Goal: Information Seeking & Learning: Learn about a topic

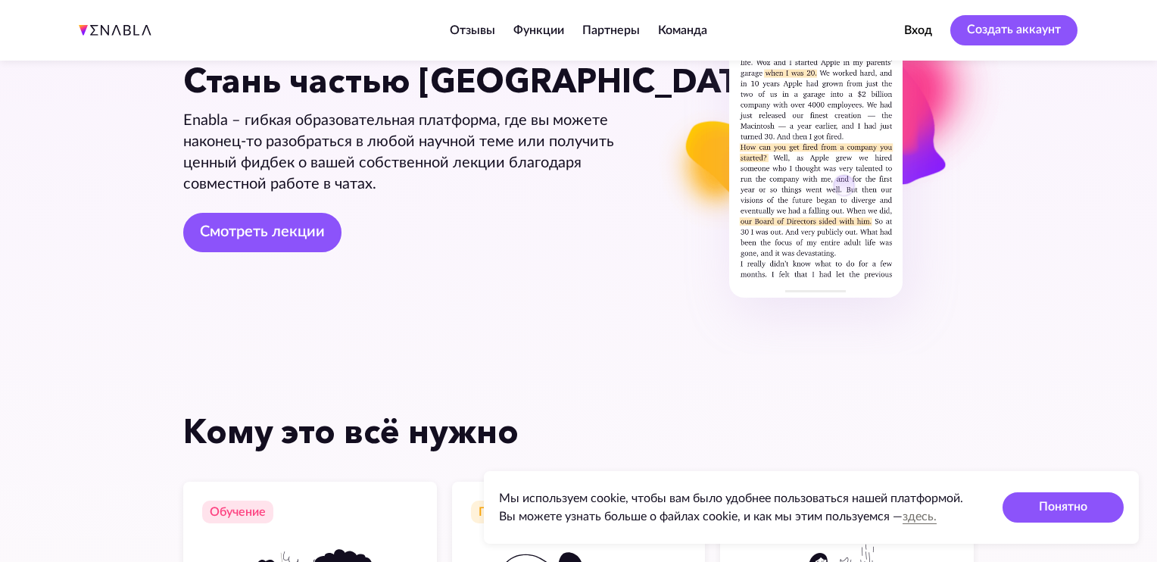
scroll to position [145, 0]
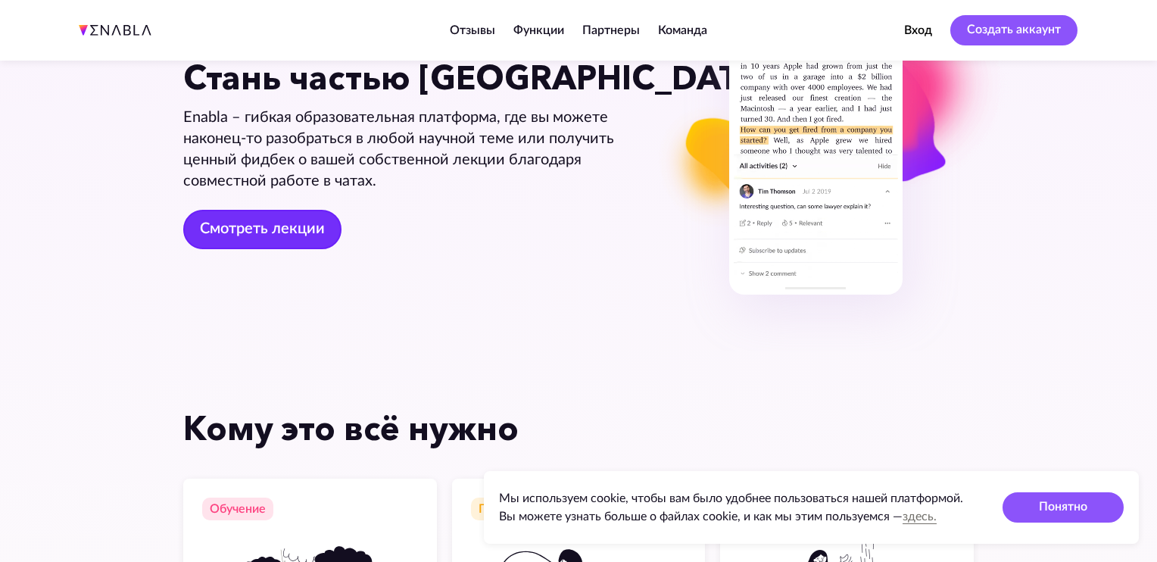
click at [251, 224] on link "Смотреть лекции" at bounding box center [262, 229] width 158 height 39
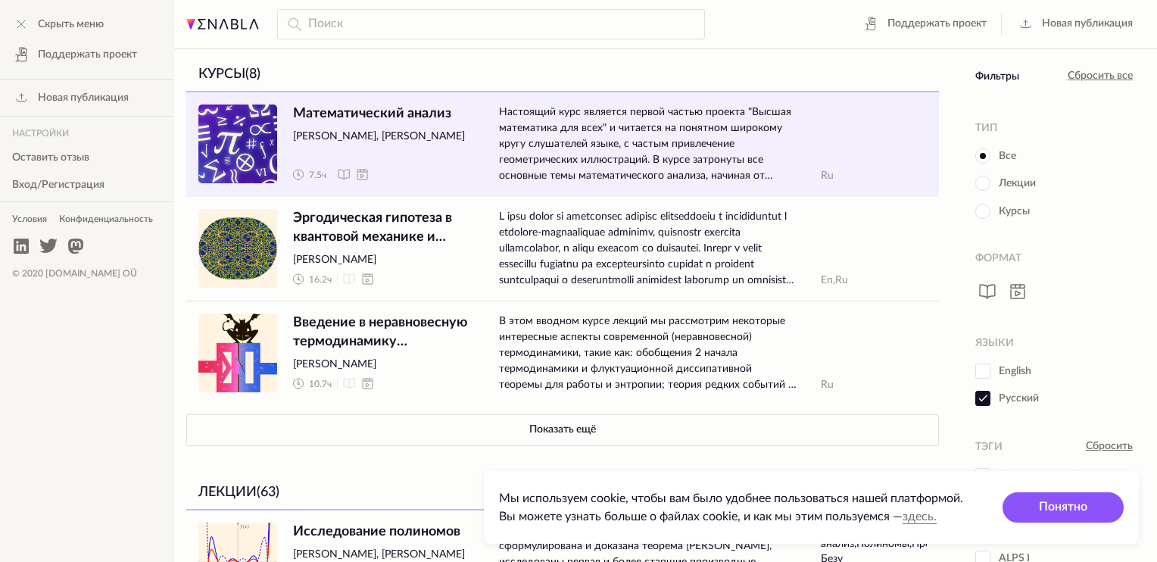
click at [366, 144] on span "Математический анализ [PERSON_NAME], [PERSON_NAME] 7.5 ч" at bounding box center [384, 144] width 182 height 80
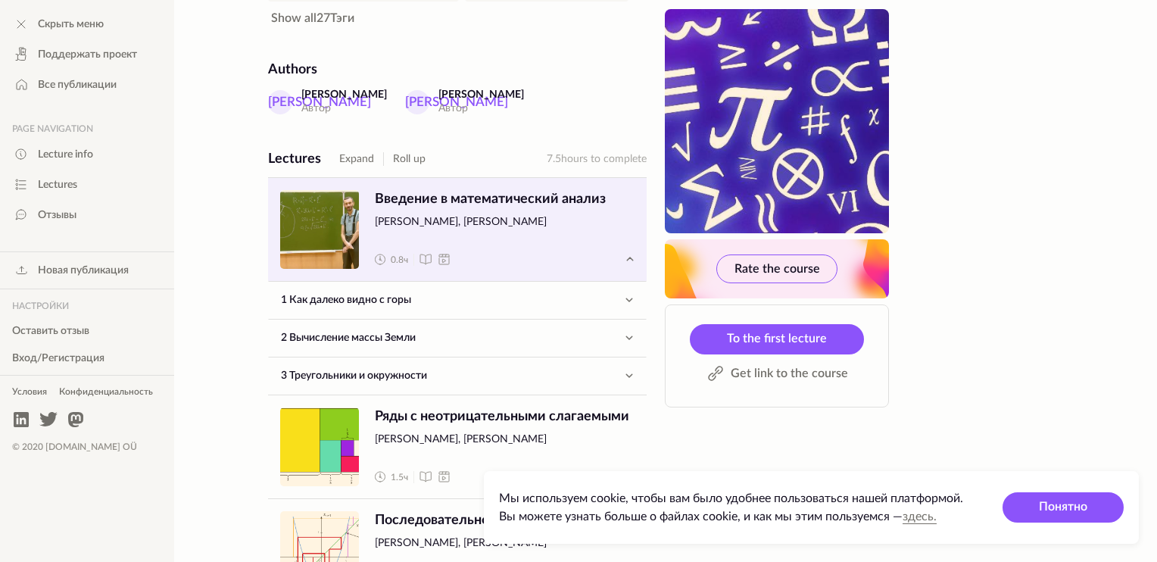
scroll to position [521, 0]
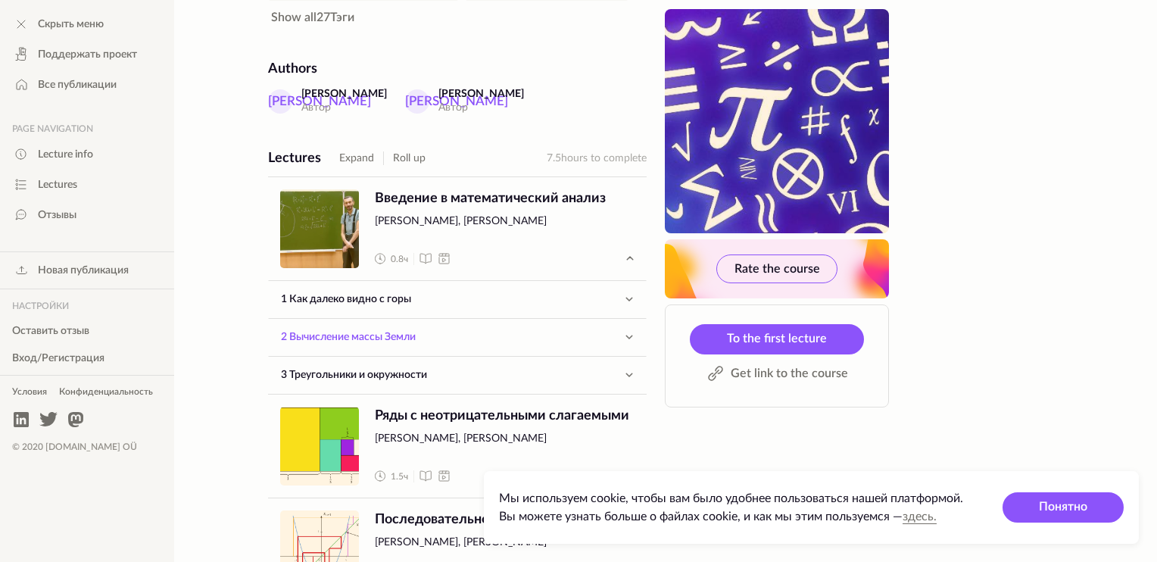
click at [327, 333] on link "2 Вычисление массы Земли" at bounding box center [443, 337] width 348 height 36
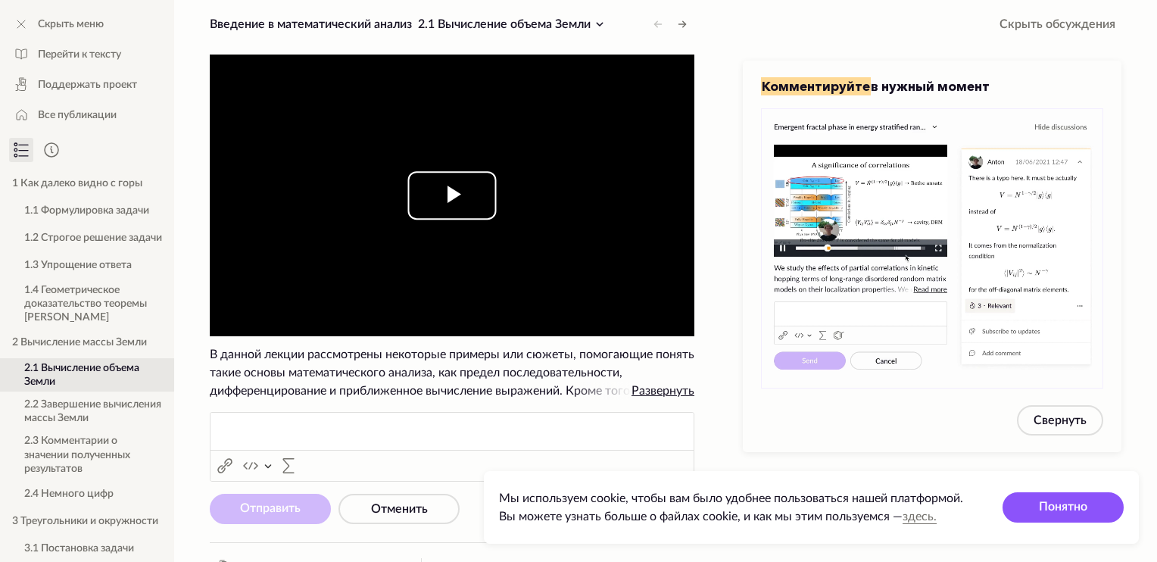
click at [452, 195] on span "Video Player" at bounding box center [452, 195] width 0 height 0
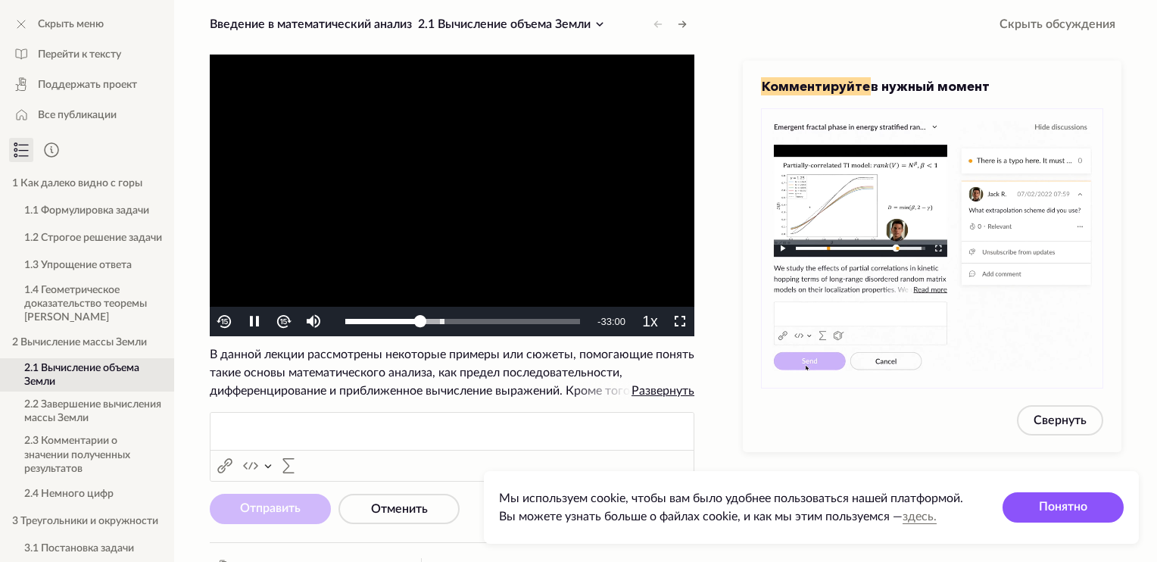
click at [367, 198] on video "To view this video please enable JavaScript, and consider upgrading to a web br…" at bounding box center [452, 196] width 485 height 282
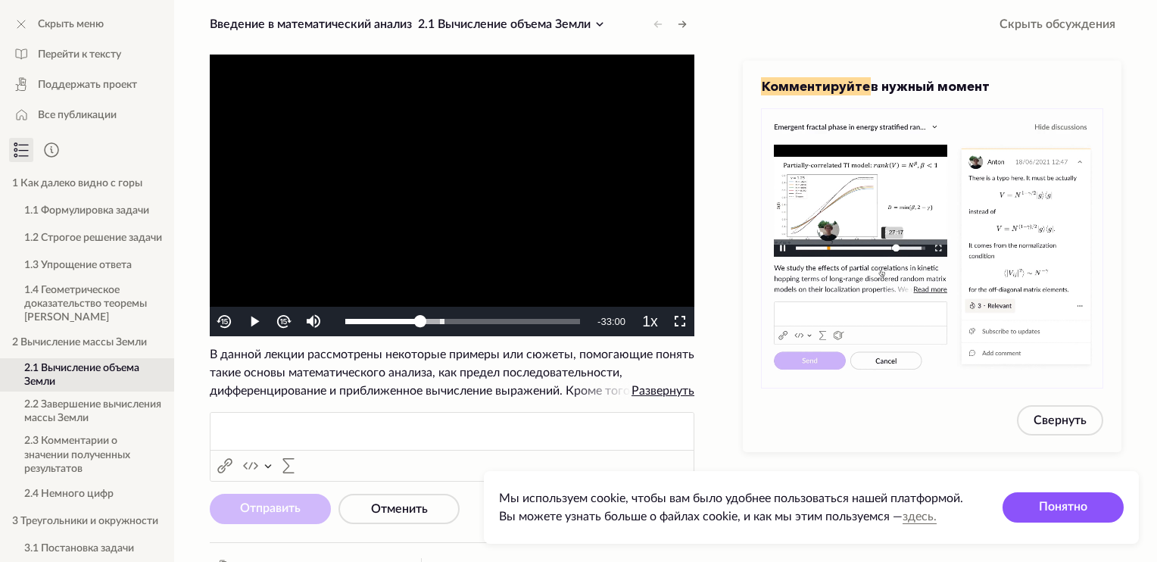
click at [33, 9] on div "Скрыть меню Перейти к тексту Поддержать проект Все публикации 1 Как далеко видн…" at bounding box center [87, 281] width 174 height 562
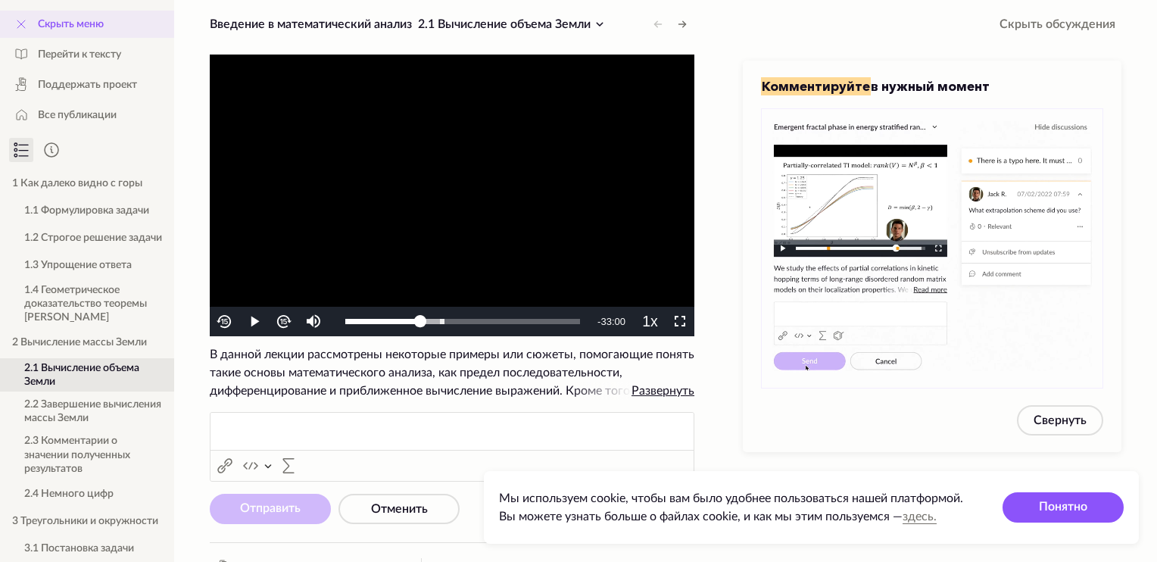
click at [33, 20] on div "Скрыть меню" at bounding box center [87, 24] width 174 height 27
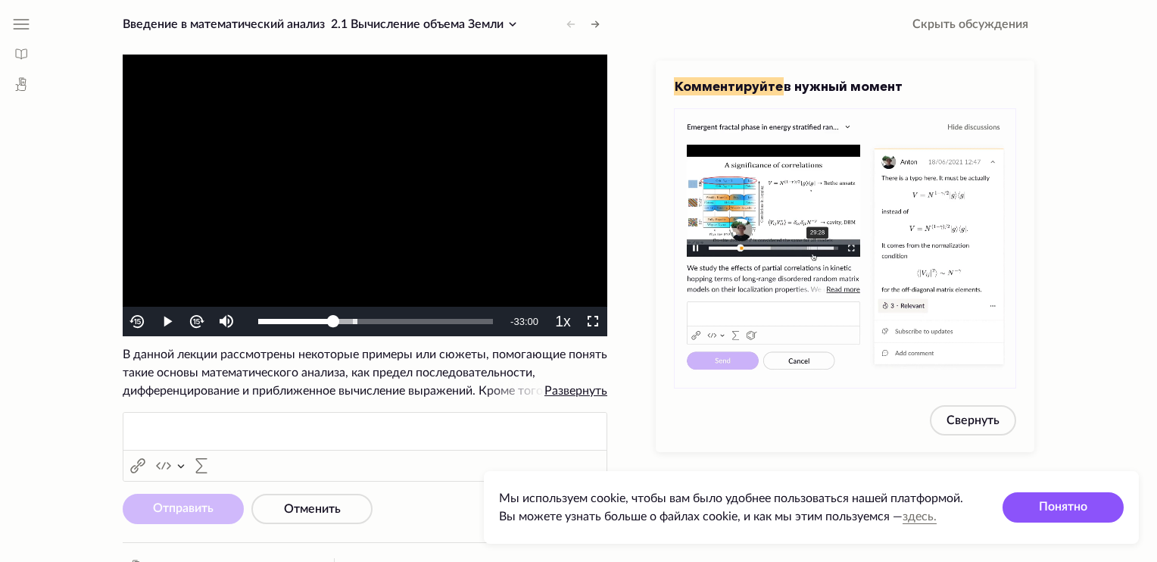
click at [8, 20] on div "Скрыть меню Перейти к тексту Поддержать проект Все публикации 1 Как далеко видн…" at bounding box center [578, 295] width 1157 height 591
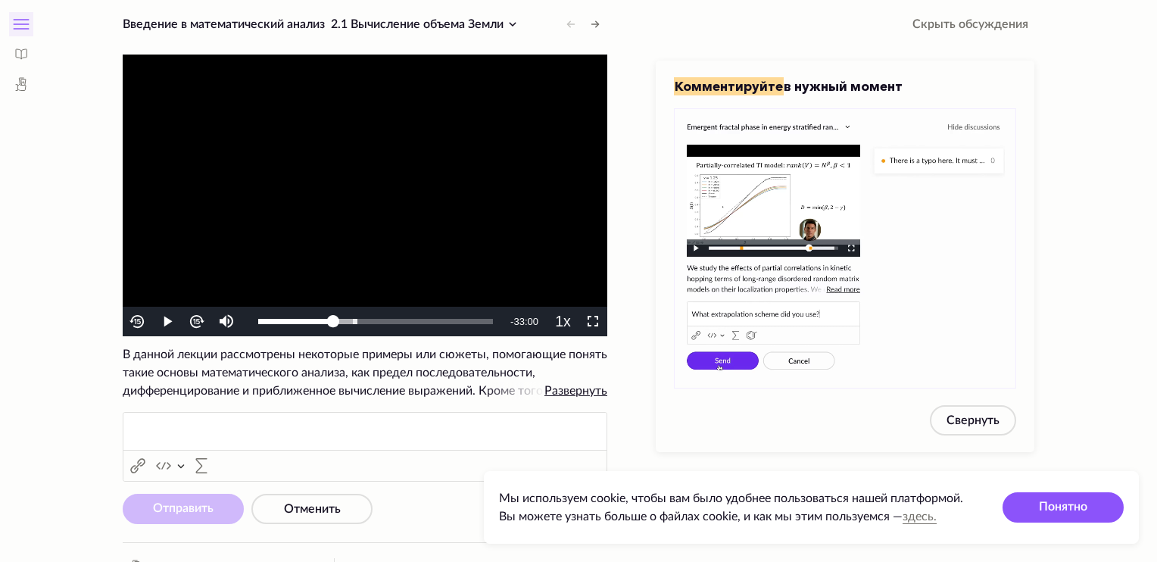
click at [20, 20] on icon at bounding box center [21, 20] width 15 height 0
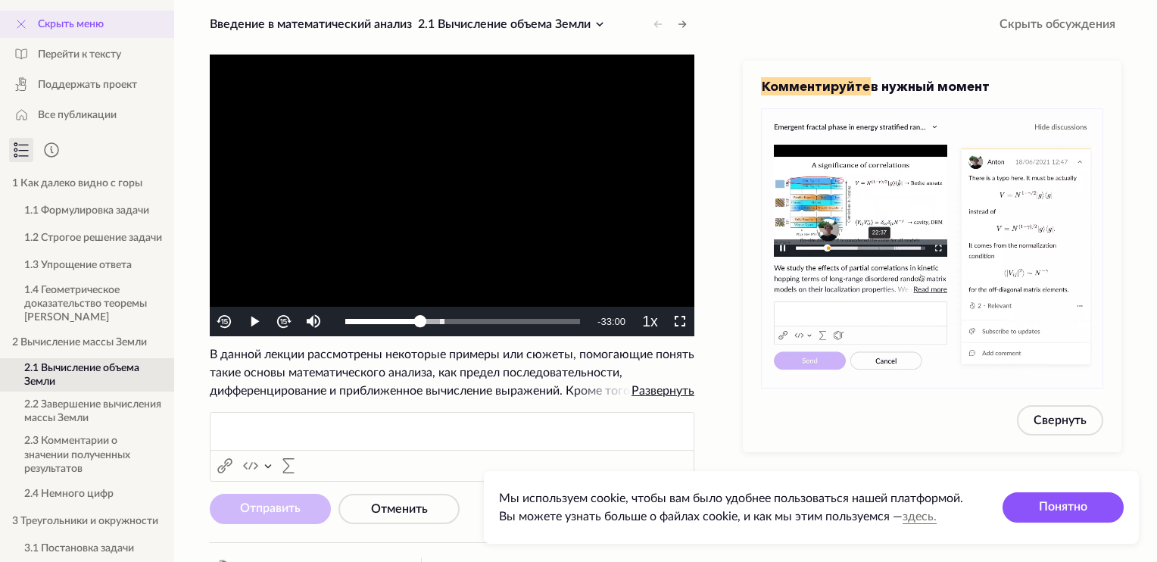
click at [29, 30] on icon at bounding box center [21, 24] width 18 height 18
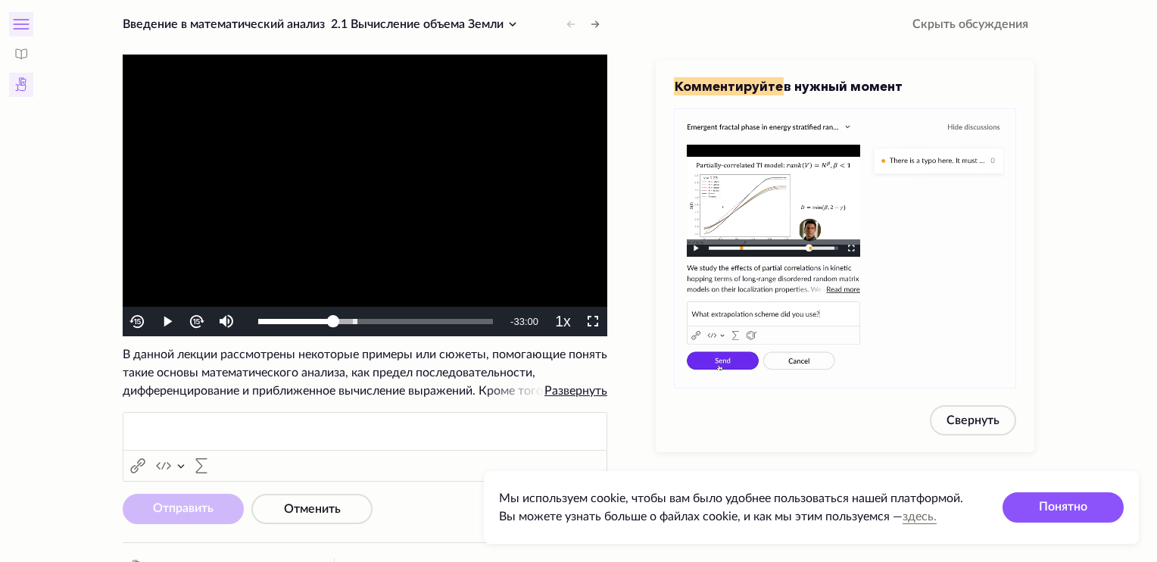
click at [18, 92] on icon at bounding box center [21, 85] width 18 height 18
